Goal: Use online tool/utility: Utilize a website feature to perform a specific function

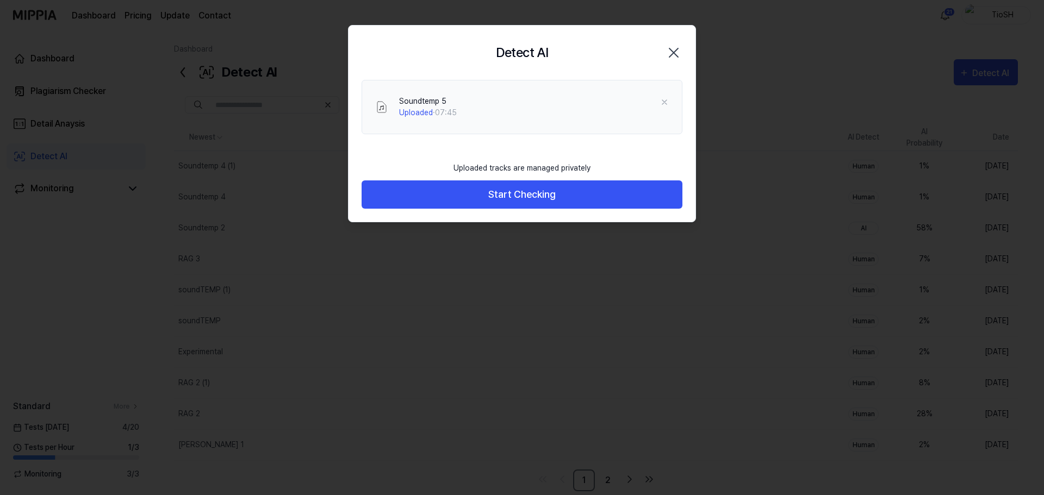
click at [515, 196] on button "Start Checking" at bounding box center [521, 194] width 321 height 29
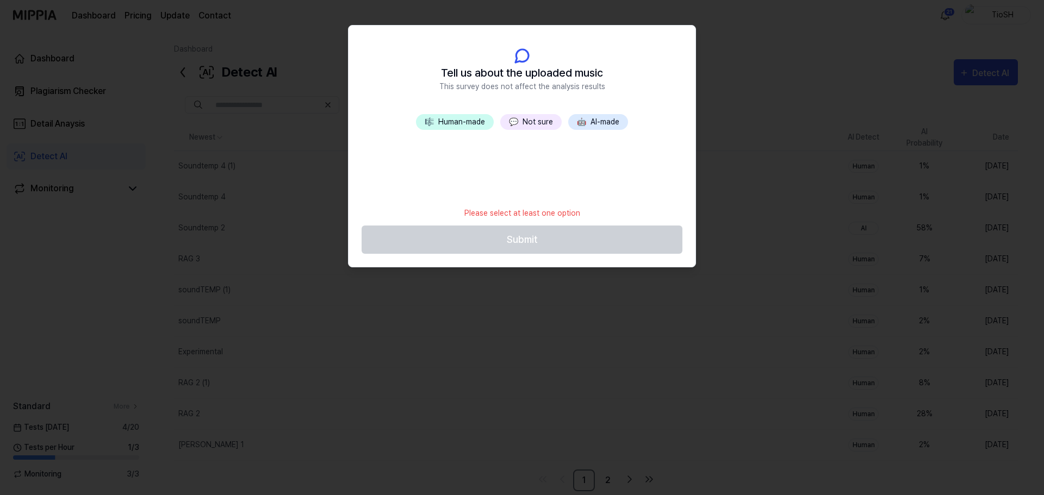
click at [583, 121] on span "🤖" at bounding box center [581, 121] width 9 height 9
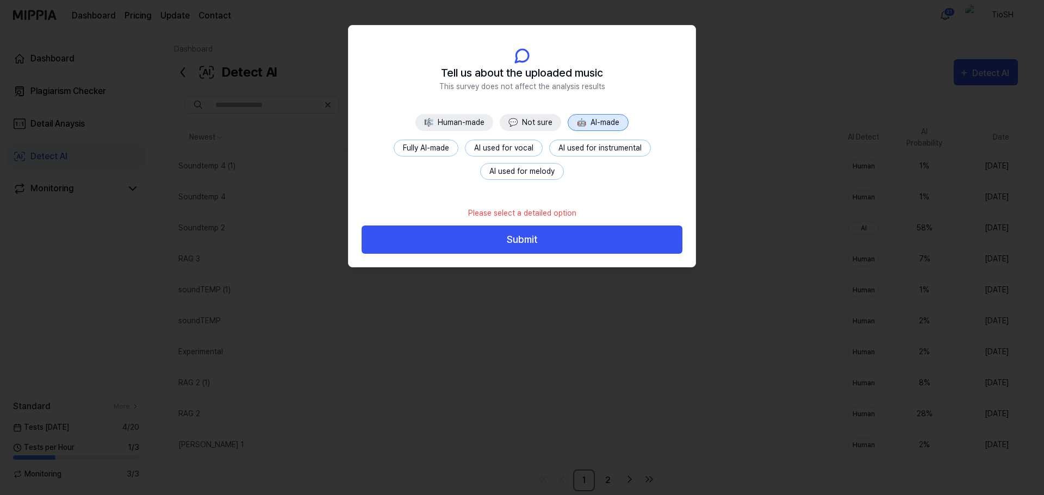
click at [426, 147] on button "Fully AI-made" at bounding box center [426, 148] width 65 height 17
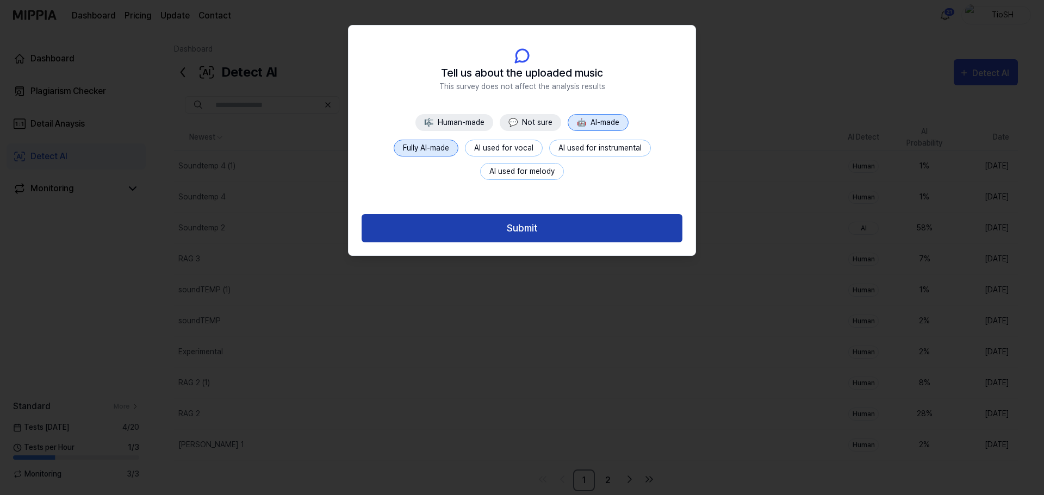
click at [505, 226] on button "Submit" at bounding box center [521, 228] width 321 height 29
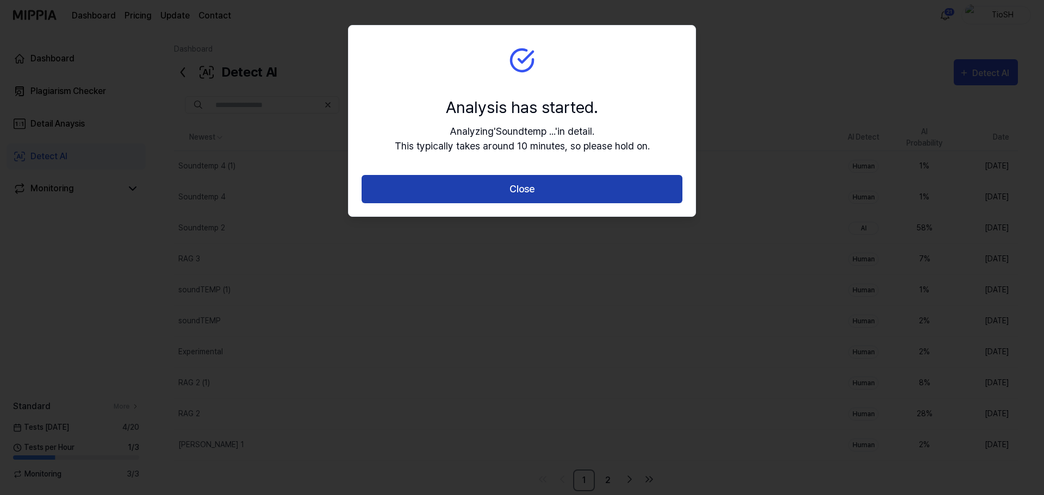
click at [507, 193] on button "Close" at bounding box center [521, 189] width 321 height 29
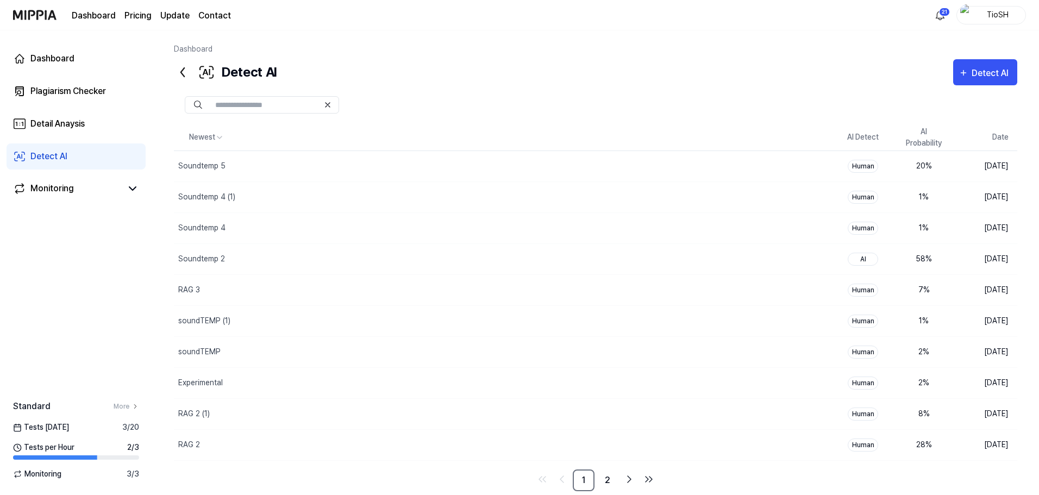
click at [604, 39] on div "Dashboard Detect AI Detect AI Plagiarism Checker Detail Analysis Detect AI Newe…" at bounding box center [595, 262] width 887 height 465
click at [993, 75] on div "Detect AI" at bounding box center [992, 73] width 40 height 14
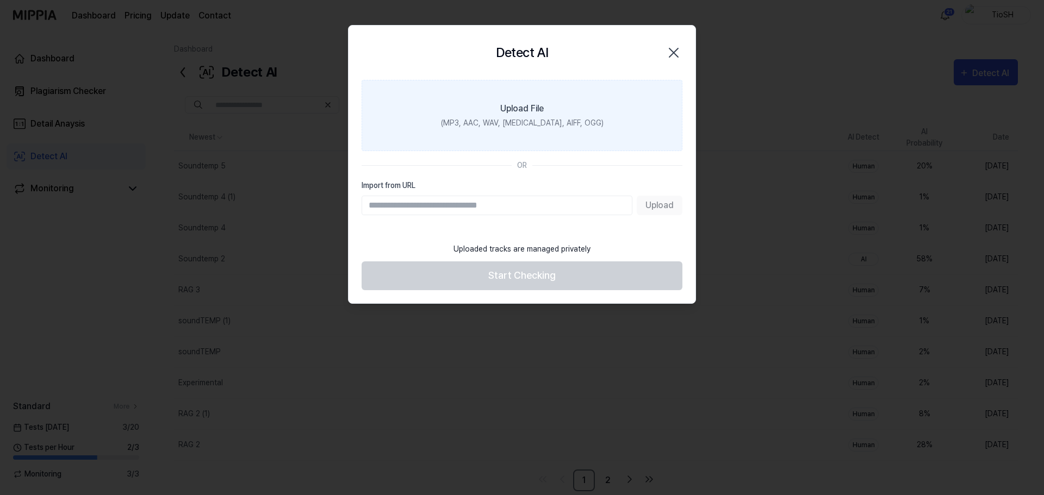
click at [527, 118] on div "(MP3, AAC, WAV, FLAC, AIFF, OGG)" at bounding box center [522, 122] width 163 height 11
click at [0, 0] on input "Upload File (MP3, AAC, WAV, FLAC, AIFF, OGG)" at bounding box center [0, 0] width 0 height 0
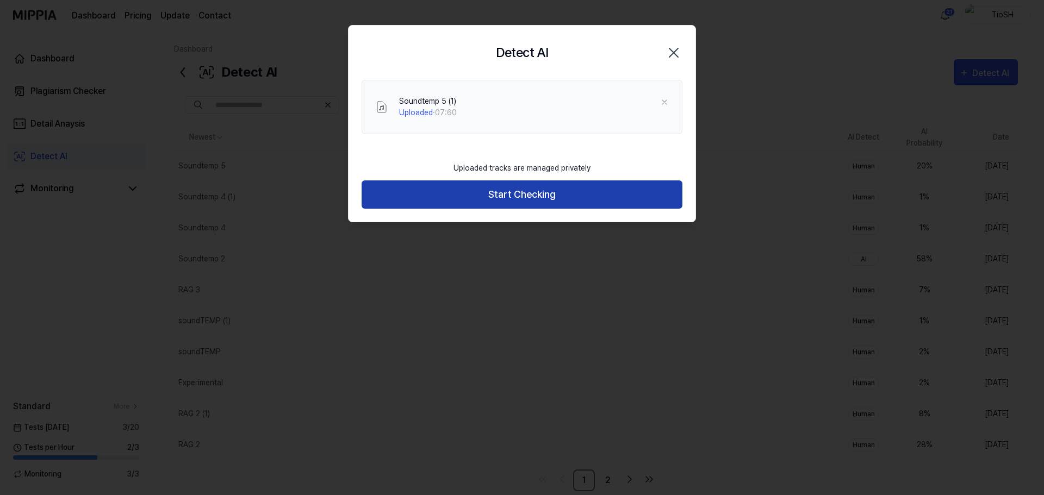
click at [541, 196] on button "Start Checking" at bounding box center [521, 194] width 321 height 29
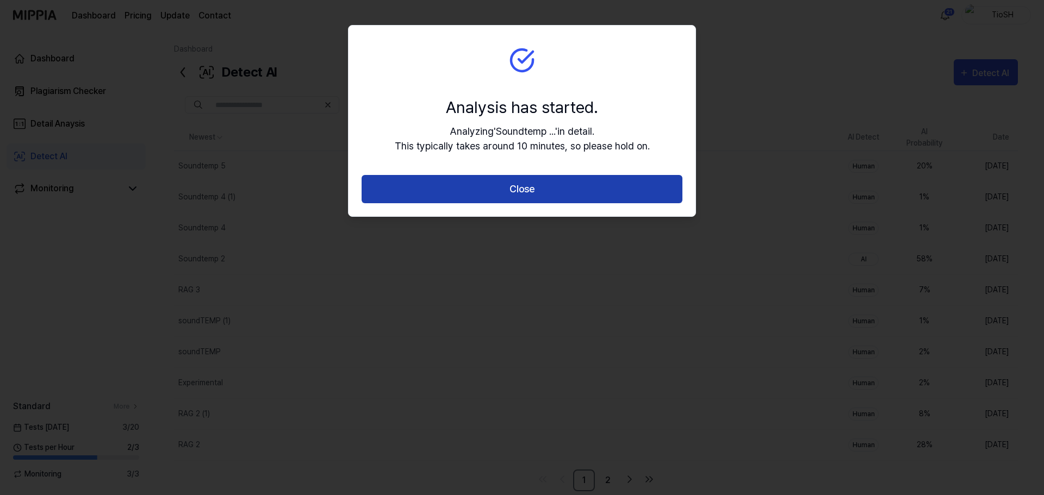
click at [577, 196] on button "Close" at bounding box center [521, 189] width 321 height 29
